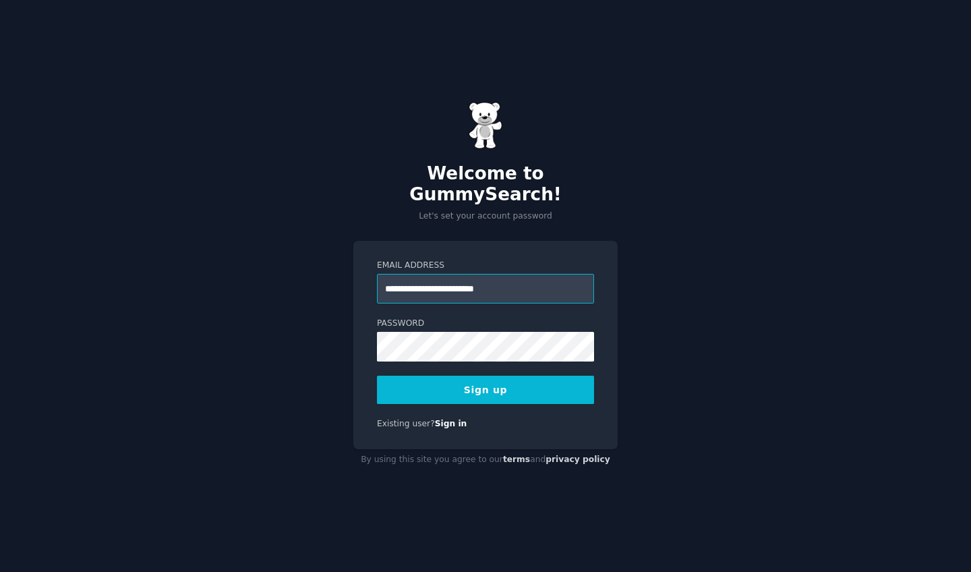
click at [413, 279] on input "**********" at bounding box center [485, 289] width 217 height 30
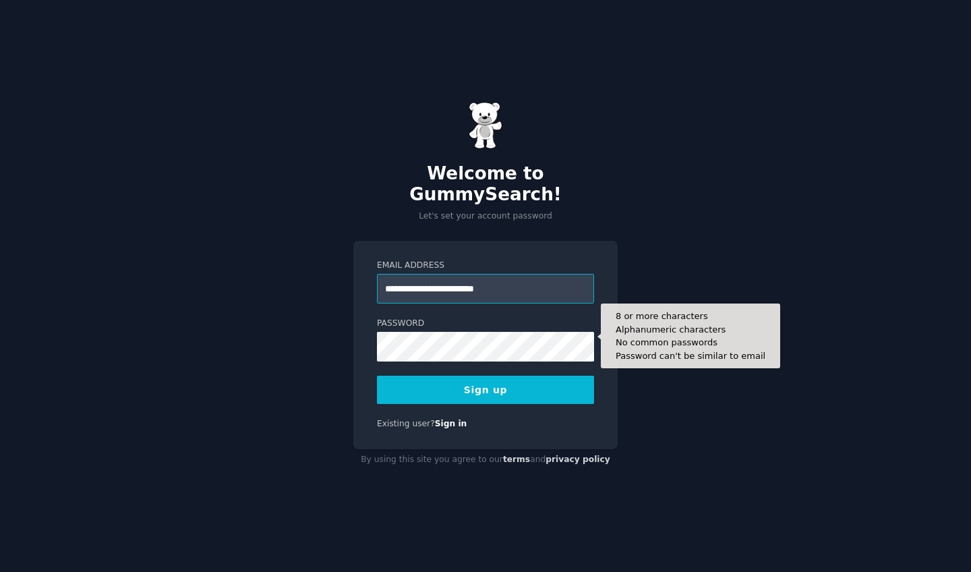
type input "**********"
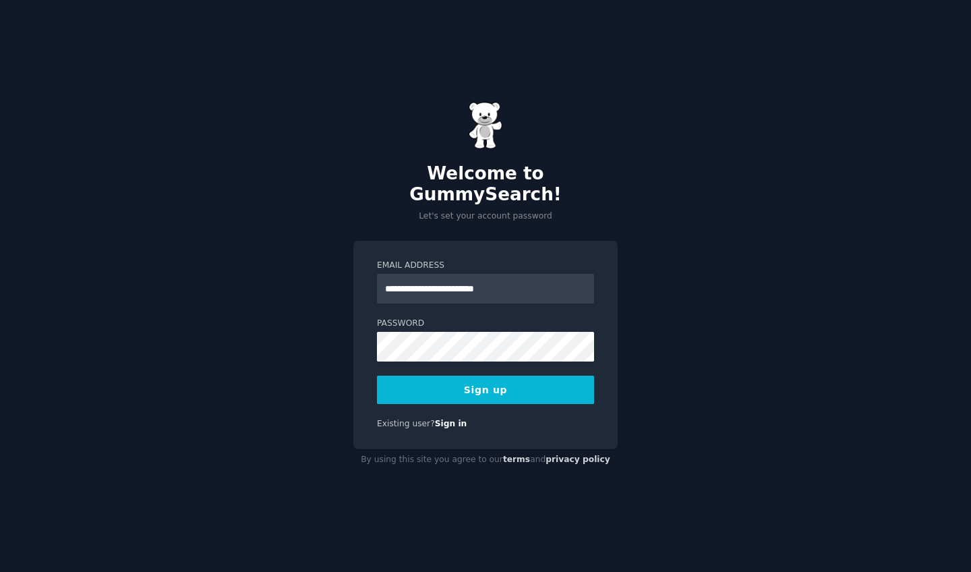
click at [650, 389] on div "**********" at bounding box center [485, 286] width 971 height 572
click at [508, 376] on button "Sign up" at bounding box center [485, 390] width 217 height 28
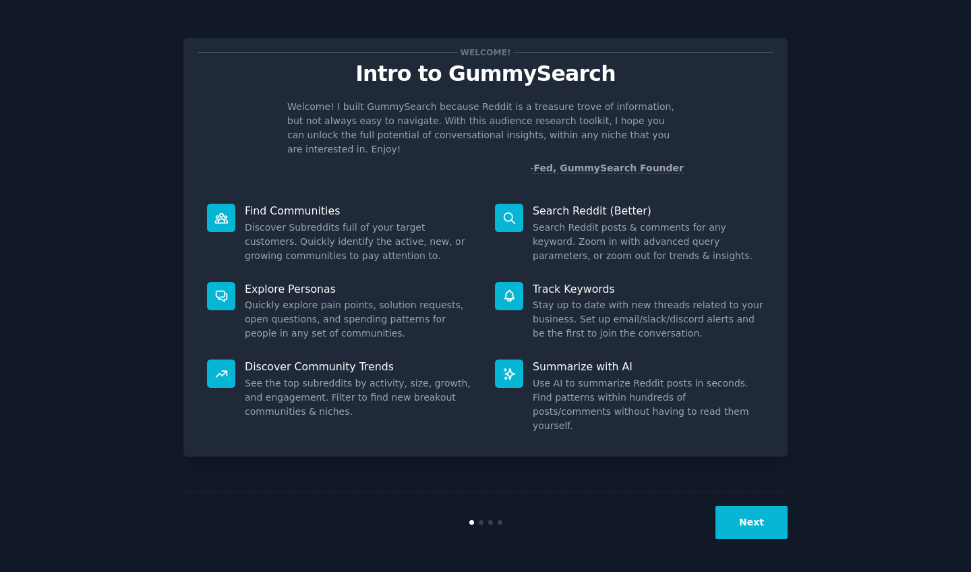
click at [751, 526] on button "Next" at bounding box center [752, 522] width 72 height 33
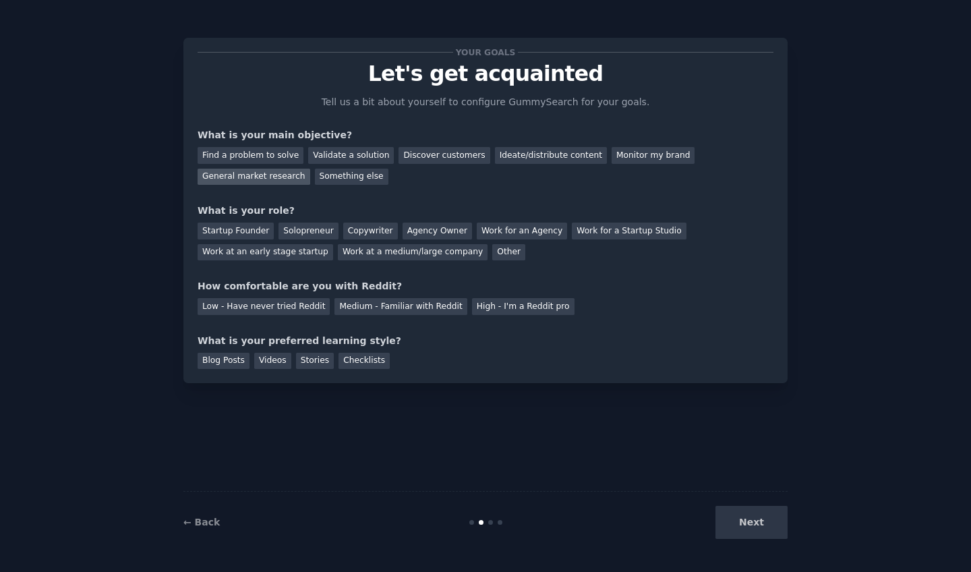
click at [279, 176] on div "General market research" at bounding box center [254, 177] width 113 height 17
click at [272, 152] on div "Find a problem to solve" at bounding box center [251, 155] width 106 height 17
click at [263, 171] on div "General market research" at bounding box center [254, 177] width 113 height 17
click at [364, 227] on div "Copywriter" at bounding box center [370, 231] width 55 height 17
click at [351, 308] on div "Medium - Familiar with Reddit" at bounding box center [401, 306] width 132 height 17
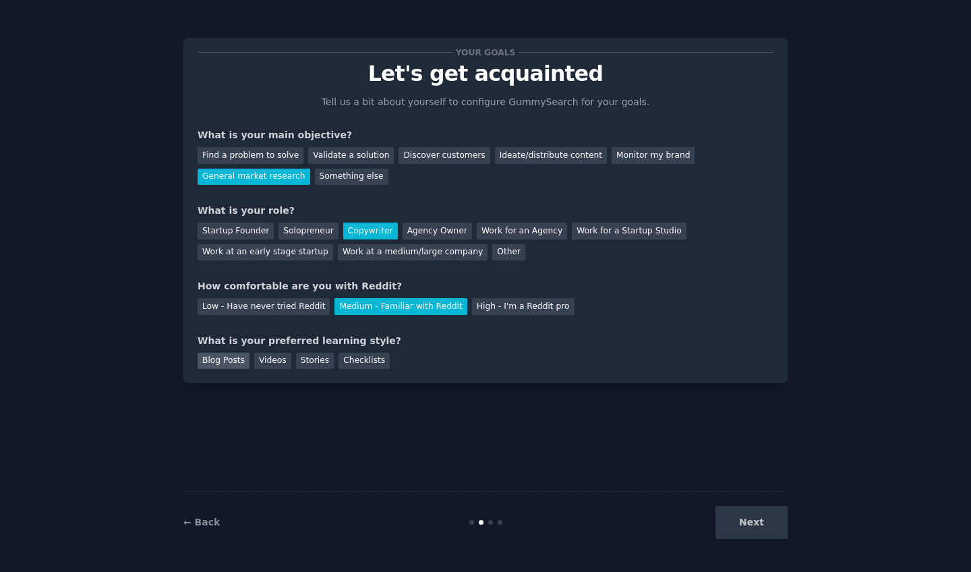
click at [233, 361] on div "Blog Posts" at bounding box center [224, 361] width 52 height 17
click at [272, 360] on div "Videos" at bounding box center [272, 361] width 37 height 17
click at [227, 359] on div "Blog Posts" at bounding box center [224, 361] width 52 height 17
click at [758, 530] on button "Next" at bounding box center [752, 522] width 72 height 33
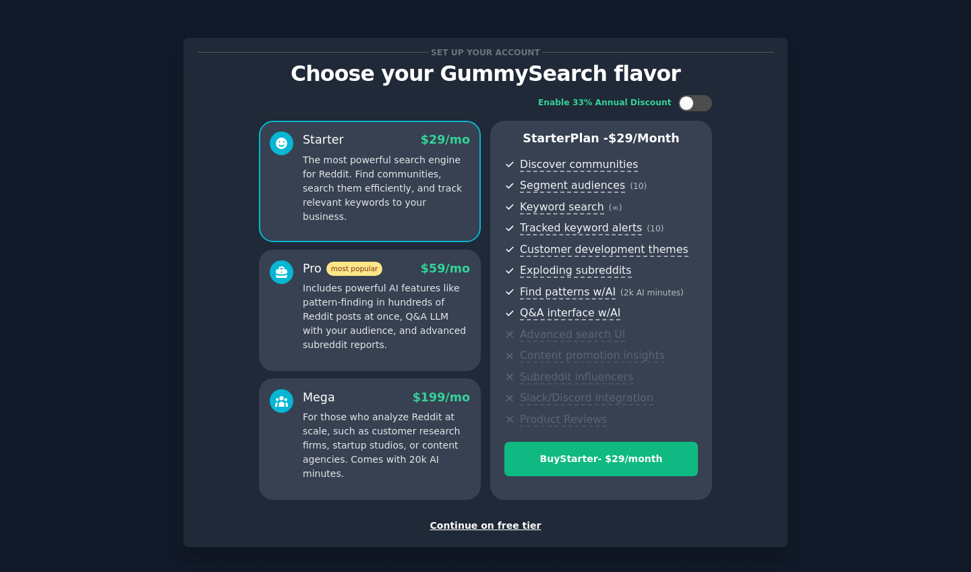
click at [468, 523] on div "Continue on free tier" at bounding box center [486, 526] width 576 height 14
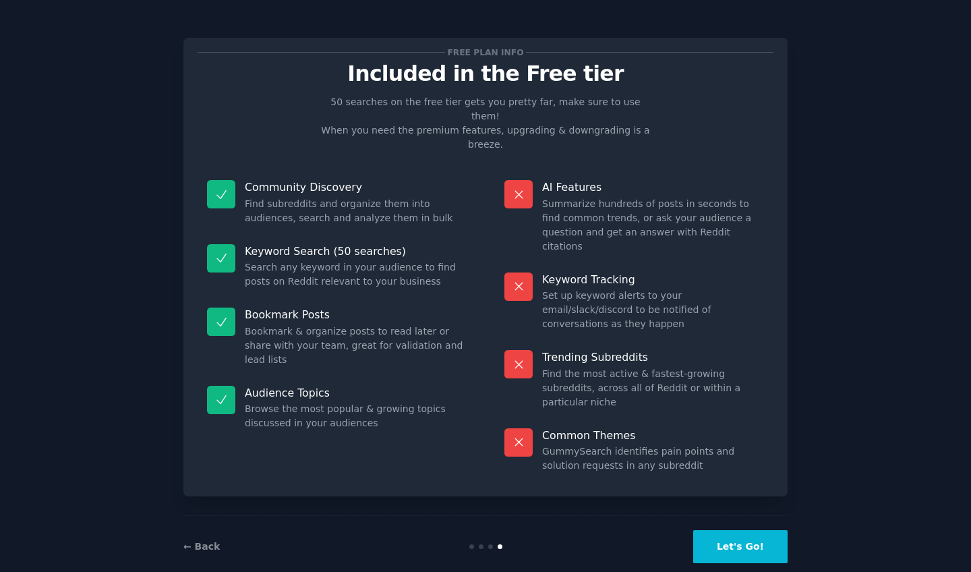
click at [734, 530] on button "Let's Go!" at bounding box center [740, 546] width 94 height 33
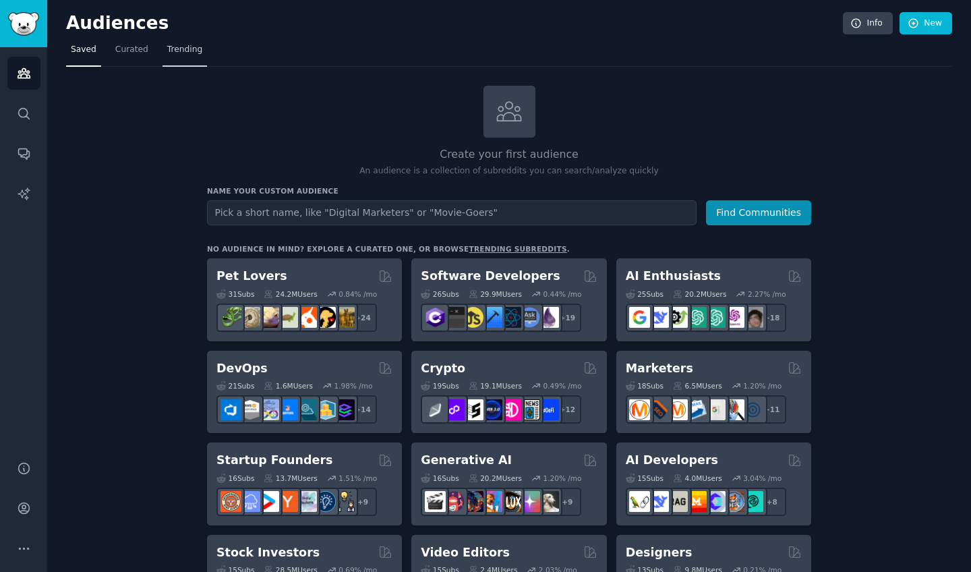
click at [181, 47] on span "Trending" at bounding box center [184, 50] width 35 height 12
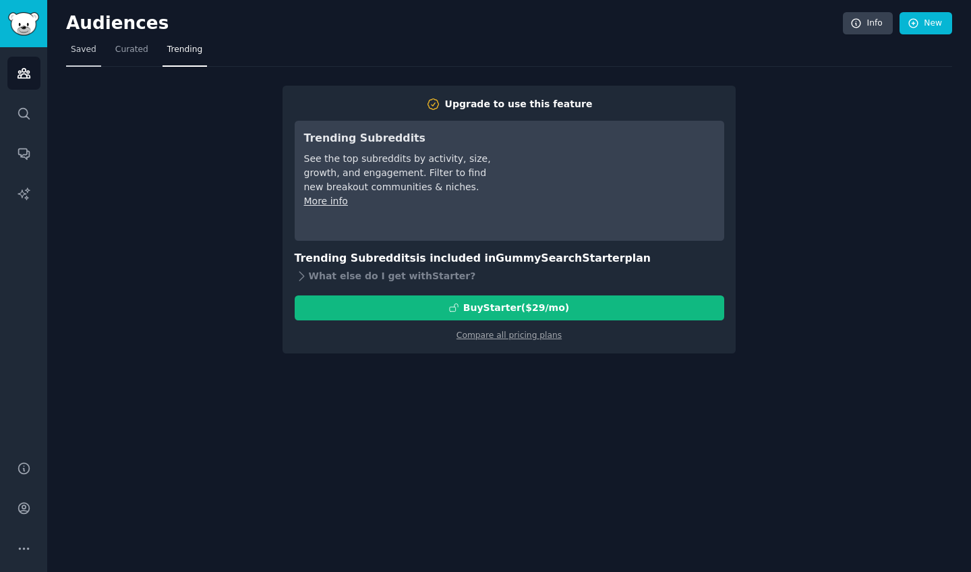
click at [84, 51] on span "Saved" at bounding box center [84, 50] width 26 height 12
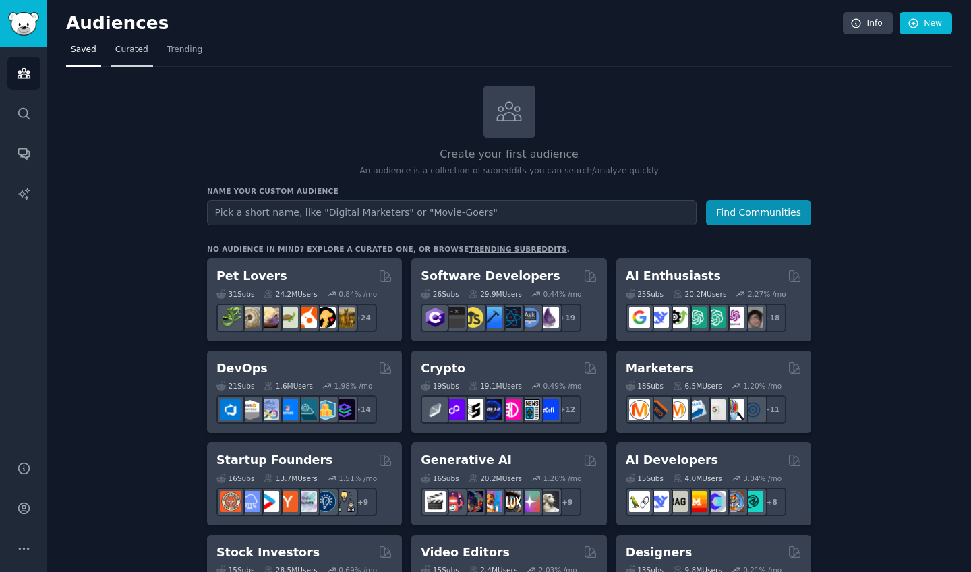
click at [123, 50] on span "Curated" at bounding box center [131, 50] width 33 height 12
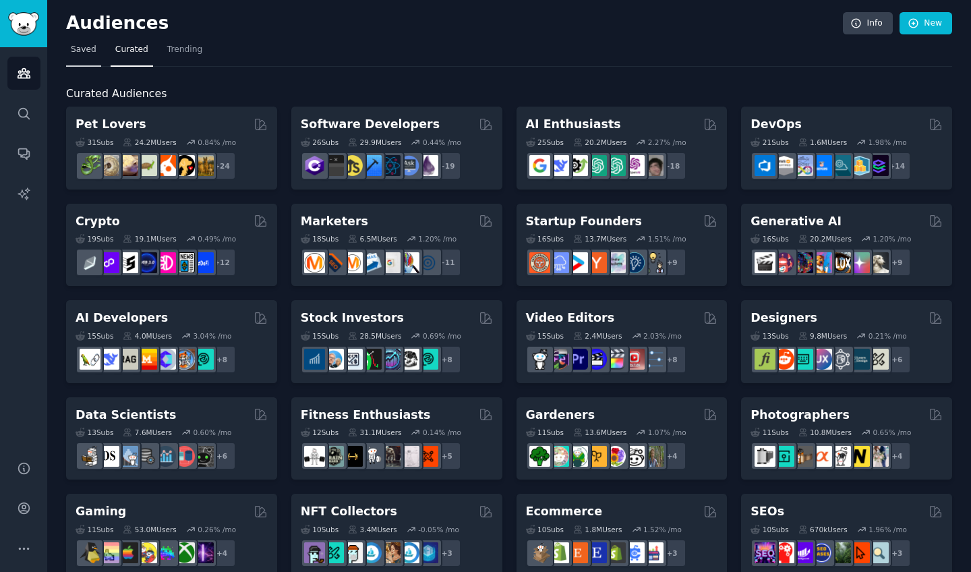
click at [86, 52] on span "Saved" at bounding box center [84, 50] width 26 height 12
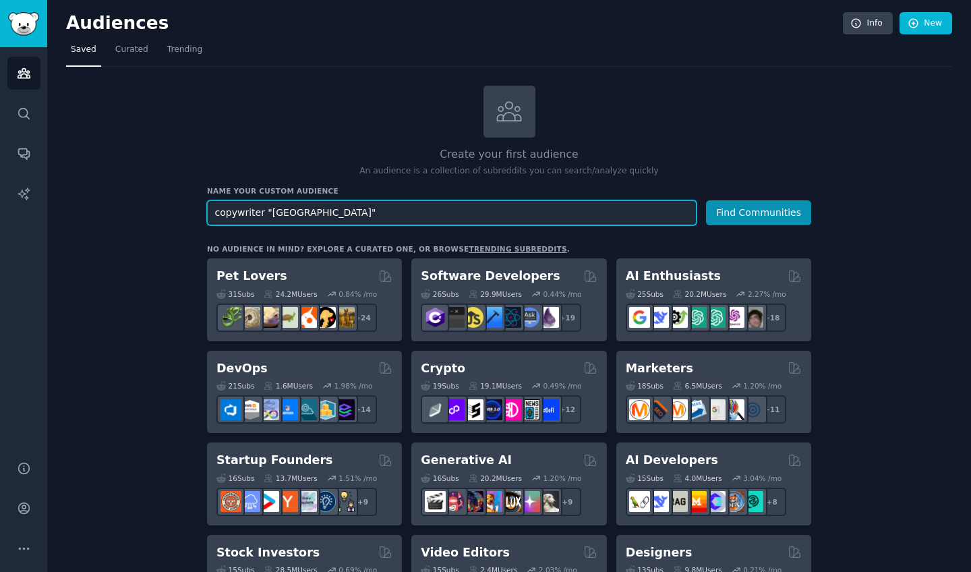
type input "copywriter "[GEOGRAPHIC_DATA]""
click at [759, 211] on button "Find Communities" at bounding box center [758, 212] width 105 height 25
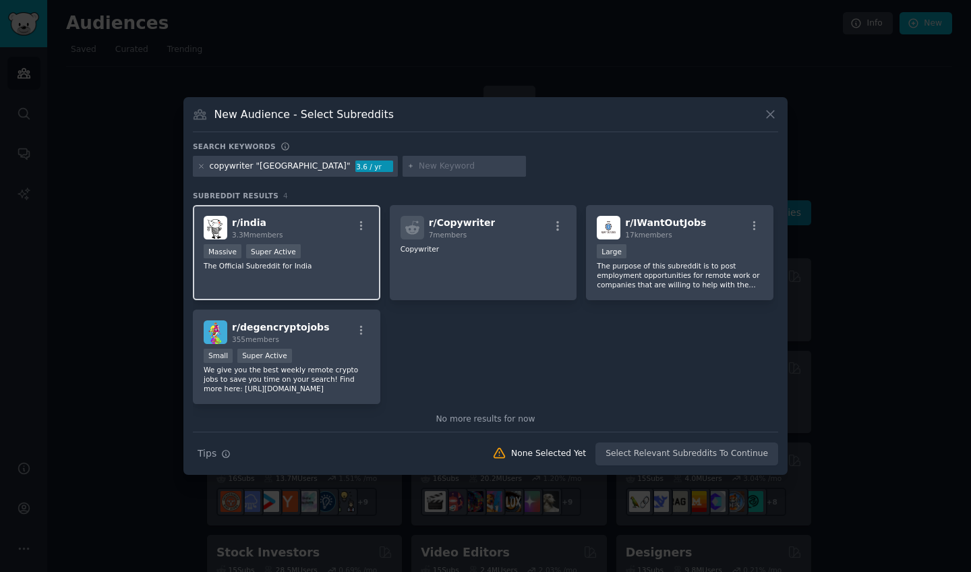
click at [251, 221] on span "r/ [GEOGRAPHIC_DATA]" at bounding box center [249, 222] width 34 height 11
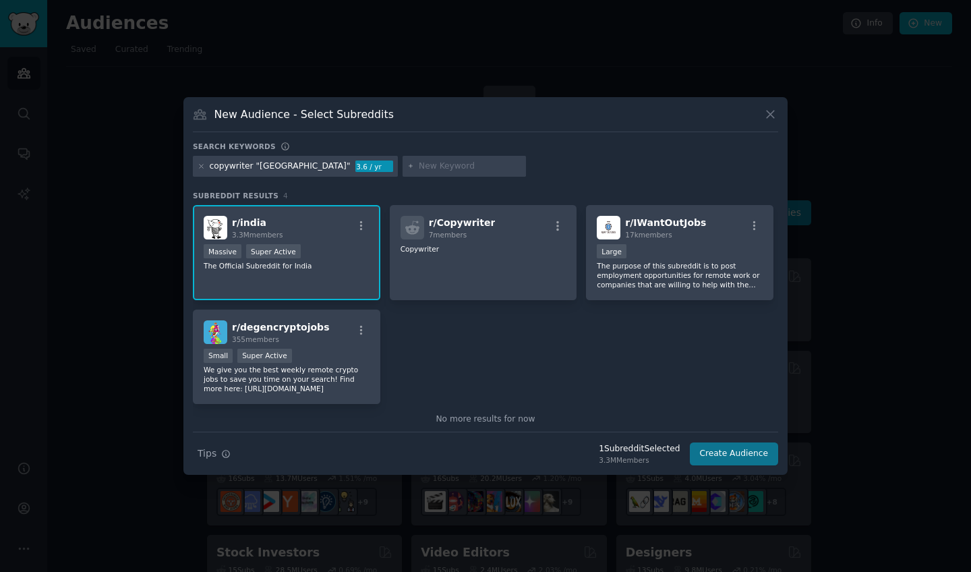
click at [741, 454] on button "Create Audience" at bounding box center [734, 453] width 89 height 23
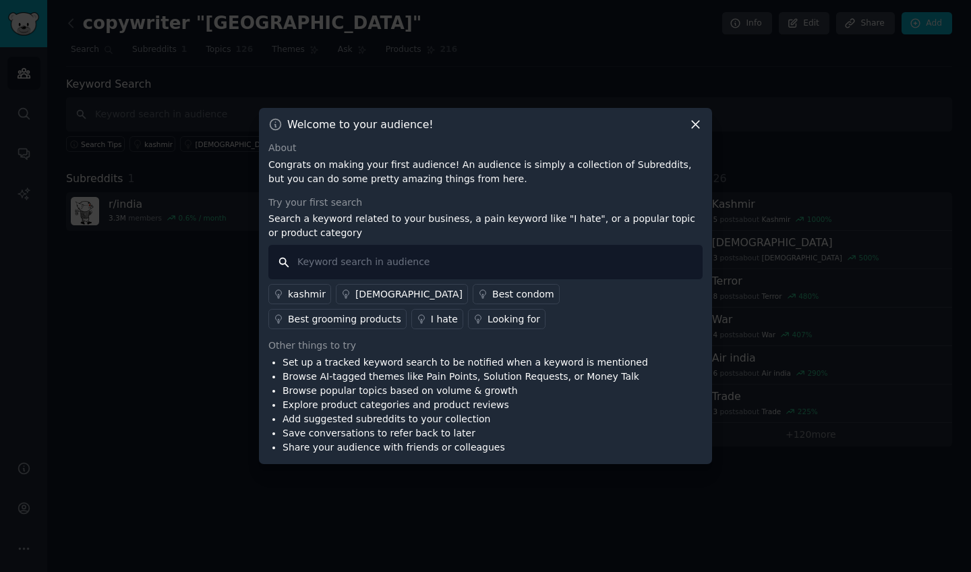
click at [332, 259] on input "text" at bounding box center [485, 262] width 434 height 34
type input "copywriter"
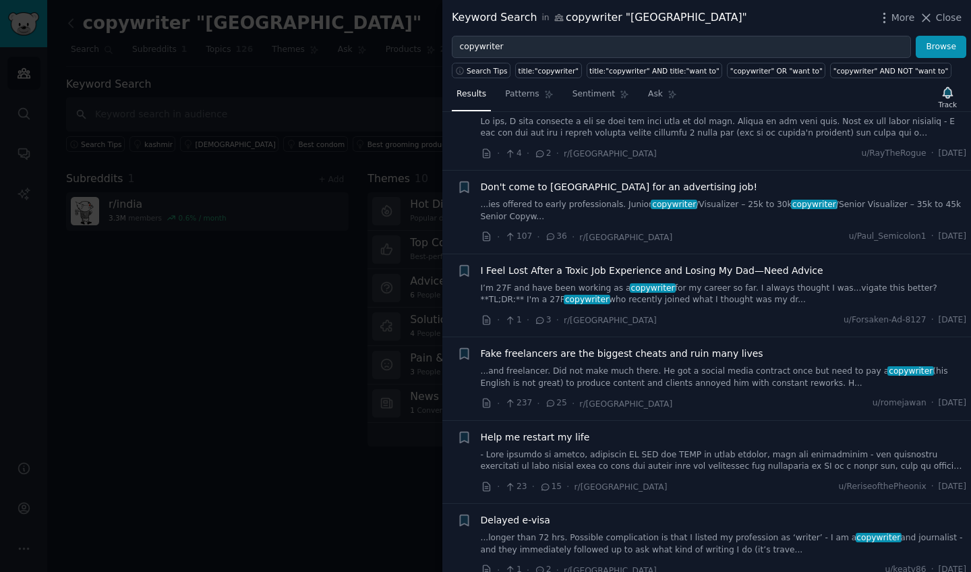
scroll to position [49, 0]
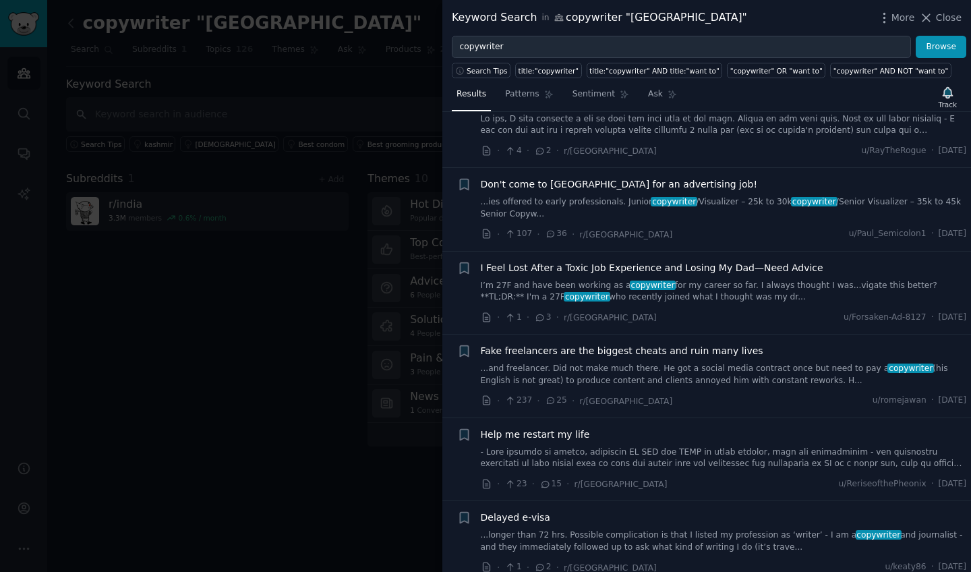
click at [546, 351] on span "Fake freelancers are the biggest cheats and ruin many lives" at bounding box center [622, 351] width 283 height 14
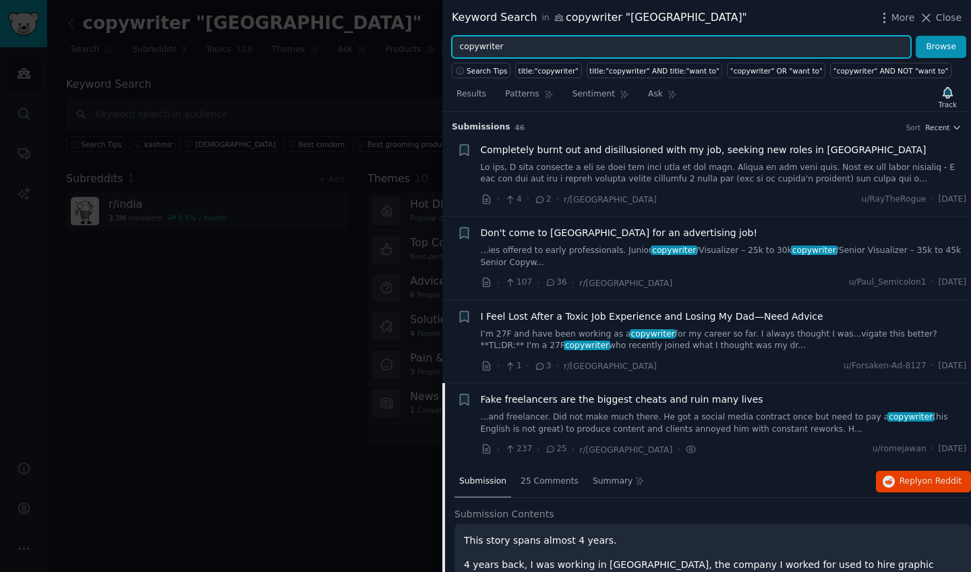
click at [515, 47] on input "copywriter" at bounding box center [681, 47] width 459 height 23
click at [471, 46] on input "copywriter" at bounding box center [681, 47] width 459 height 23
click at [941, 47] on button "Browse" at bounding box center [941, 47] width 51 height 23
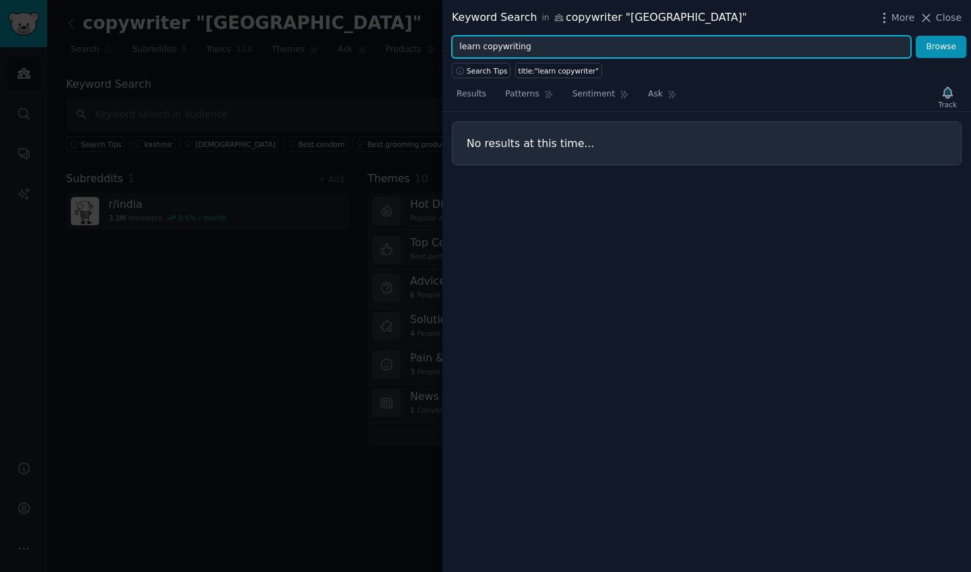
type input "learn copywriting"
click at [941, 47] on button "Browse" at bounding box center [941, 47] width 51 height 23
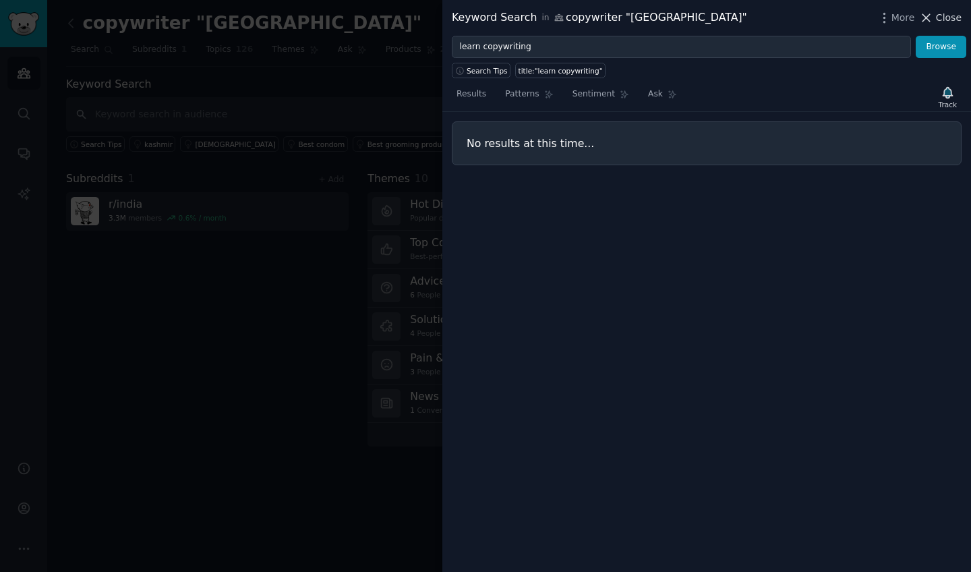
click at [933, 20] on icon at bounding box center [926, 18] width 14 height 14
